Goal: Entertainment & Leisure: Consume media (video, audio)

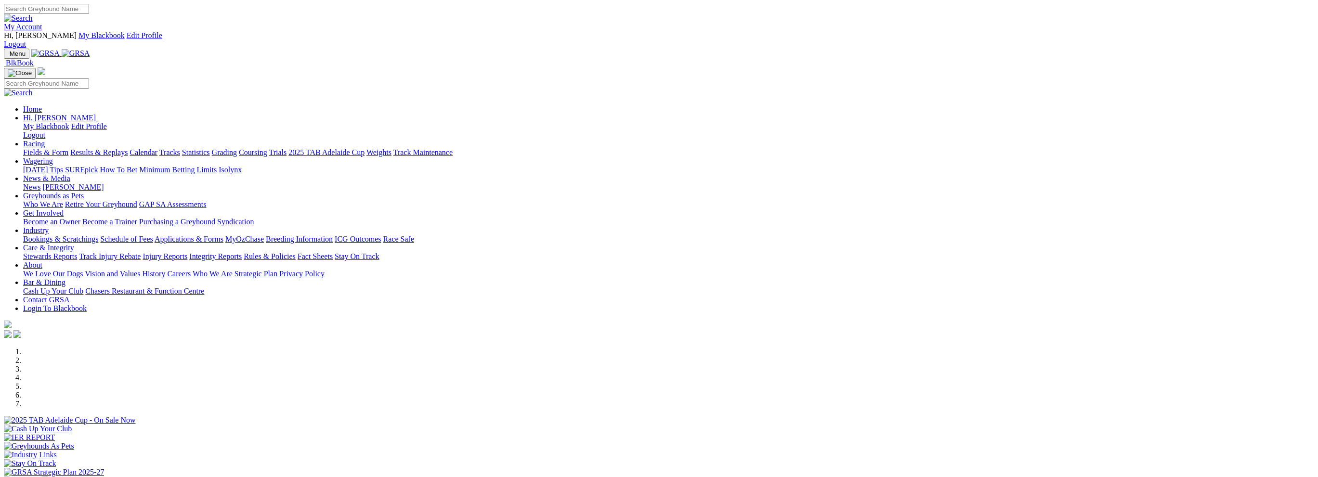
click at [45, 140] on link "Racing" at bounding box center [34, 144] width 22 height 8
click at [68, 148] on link "Fields & Form" at bounding box center [45, 152] width 45 height 8
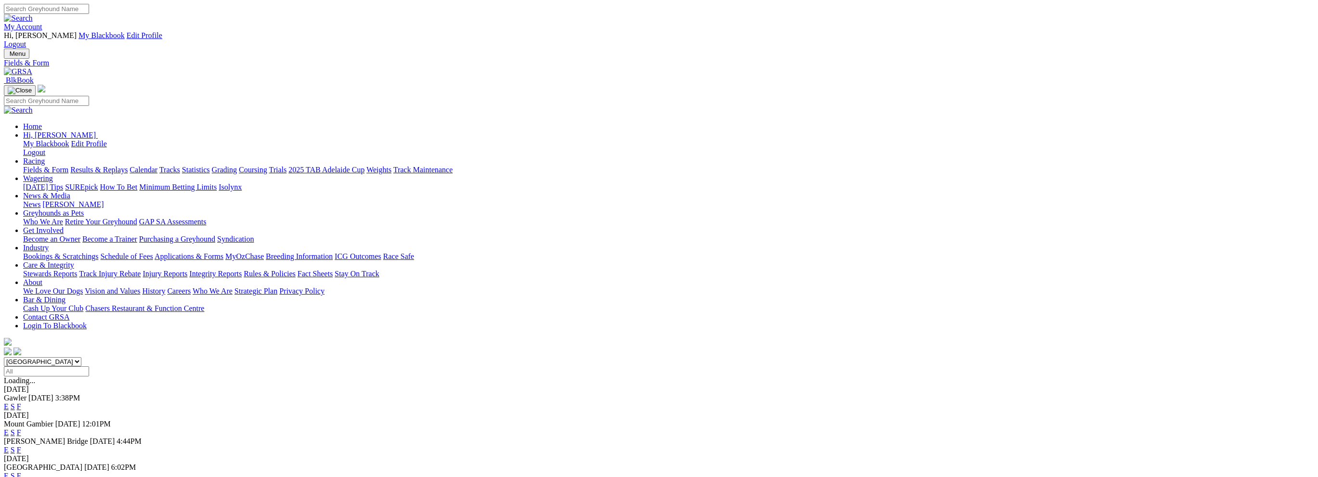
click at [128, 166] on link "Results & Replays" at bounding box center [98, 170] width 57 height 8
